Goal: Information Seeking & Learning: Learn about a topic

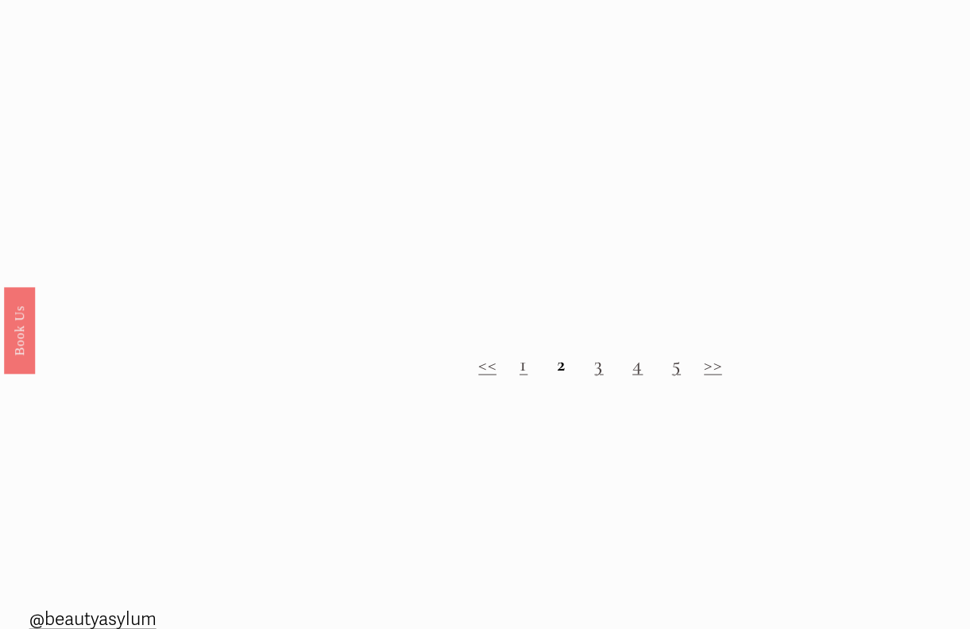
scroll to position [1333, 0]
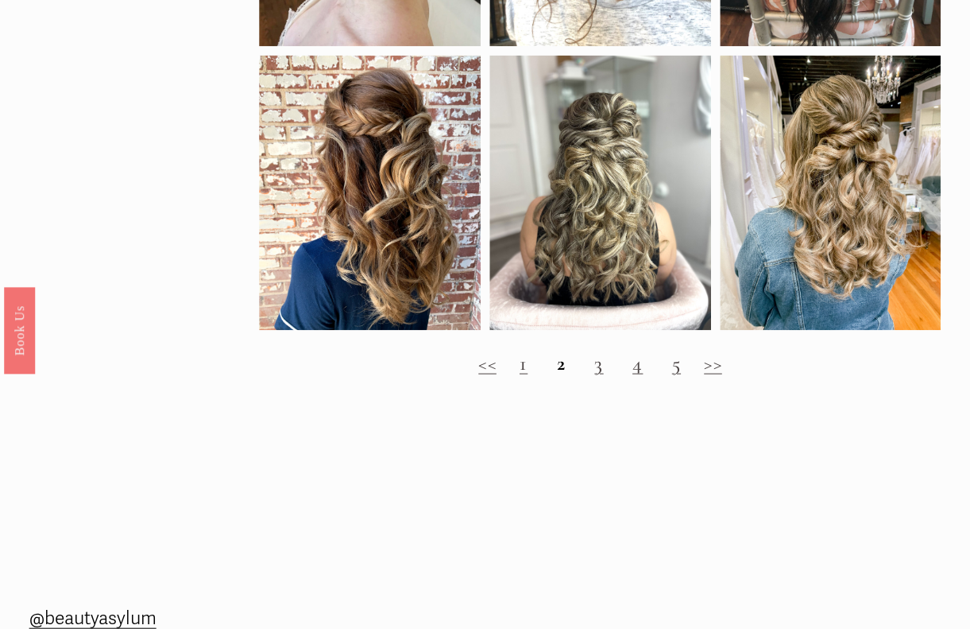
click at [597, 369] on link "3" at bounding box center [598, 362] width 9 height 25
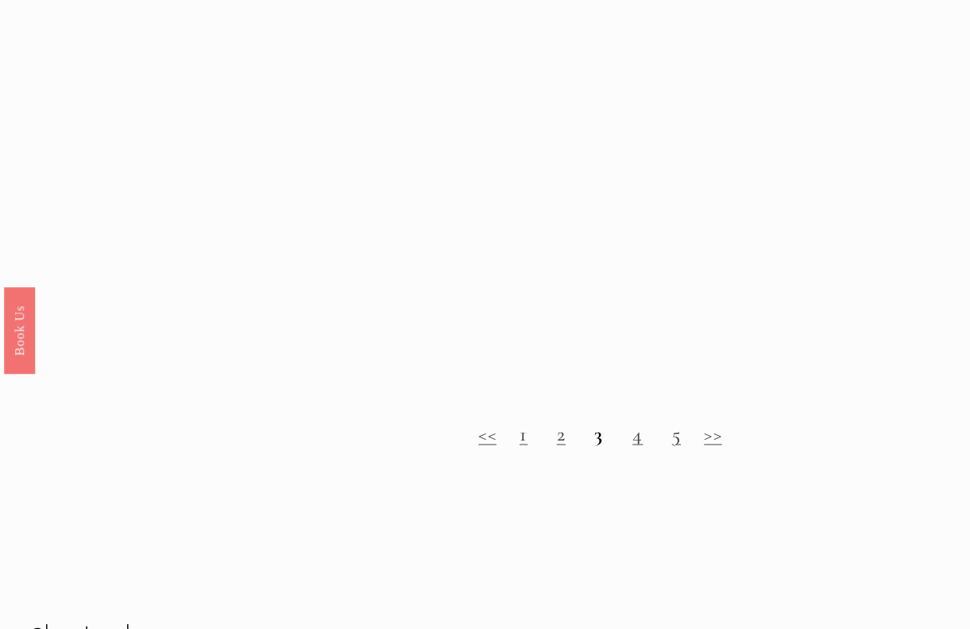
scroll to position [1205, 0]
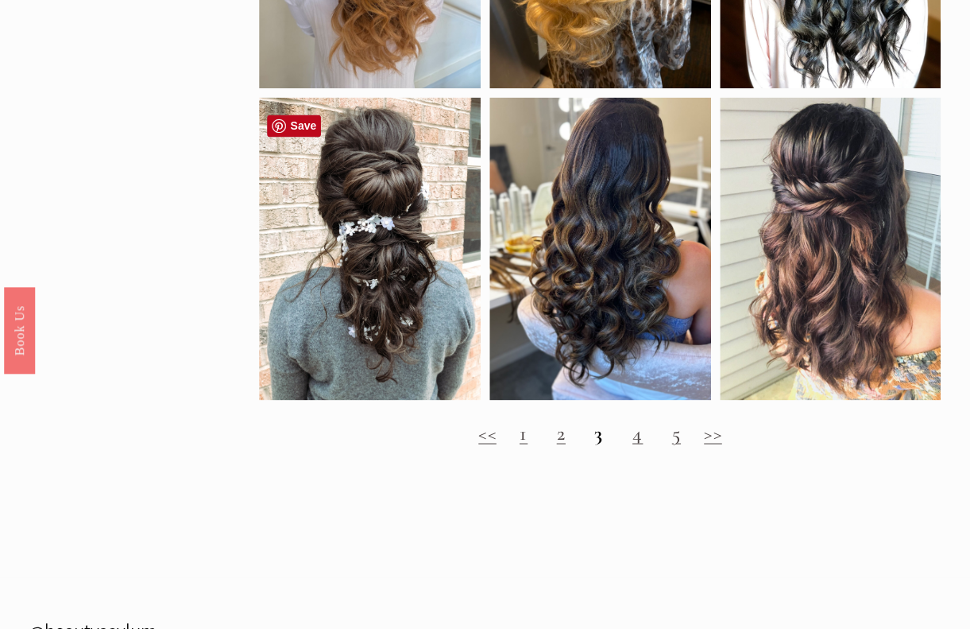
click at [421, 284] on div at bounding box center [370, 248] width 222 height 303
click at [628, 444] on h2 "<< 1 2 3 4 5 >>" at bounding box center [600, 432] width 682 height 24
click at [644, 456] on div "<< 1 2 3 4 5 >>" at bounding box center [600, 432] width 682 height 48
click at [637, 444] on link "4" at bounding box center [638, 432] width 10 height 25
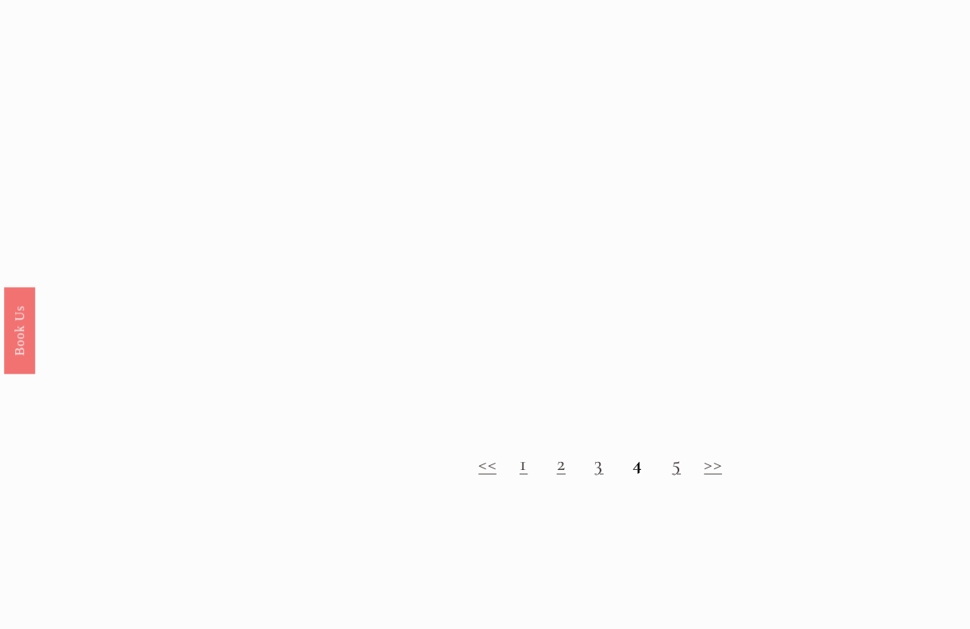
scroll to position [1233, 0]
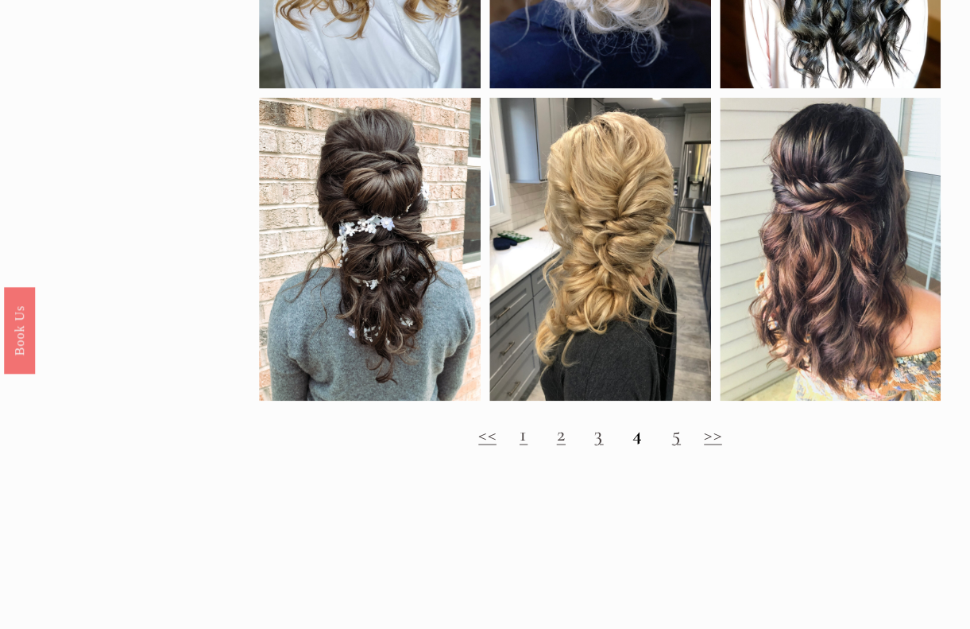
click at [674, 445] on link "5" at bounding box center [676, 432] width 9 height 25
